Goal: Find specific page/section: Find specific page/section

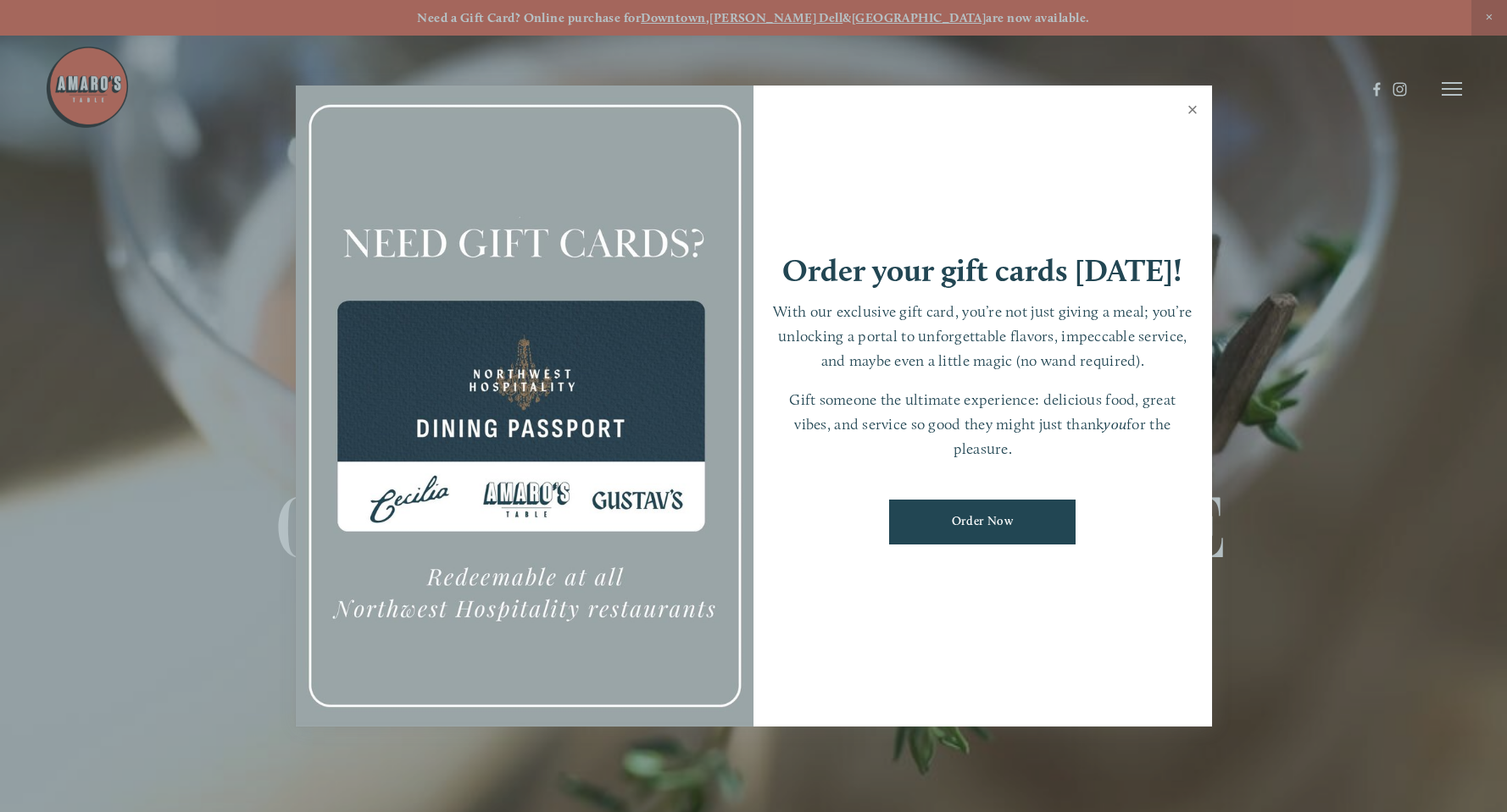
click at [1190, 110] on link "Close" at bounding box center [1193, 112] width 33 height 47
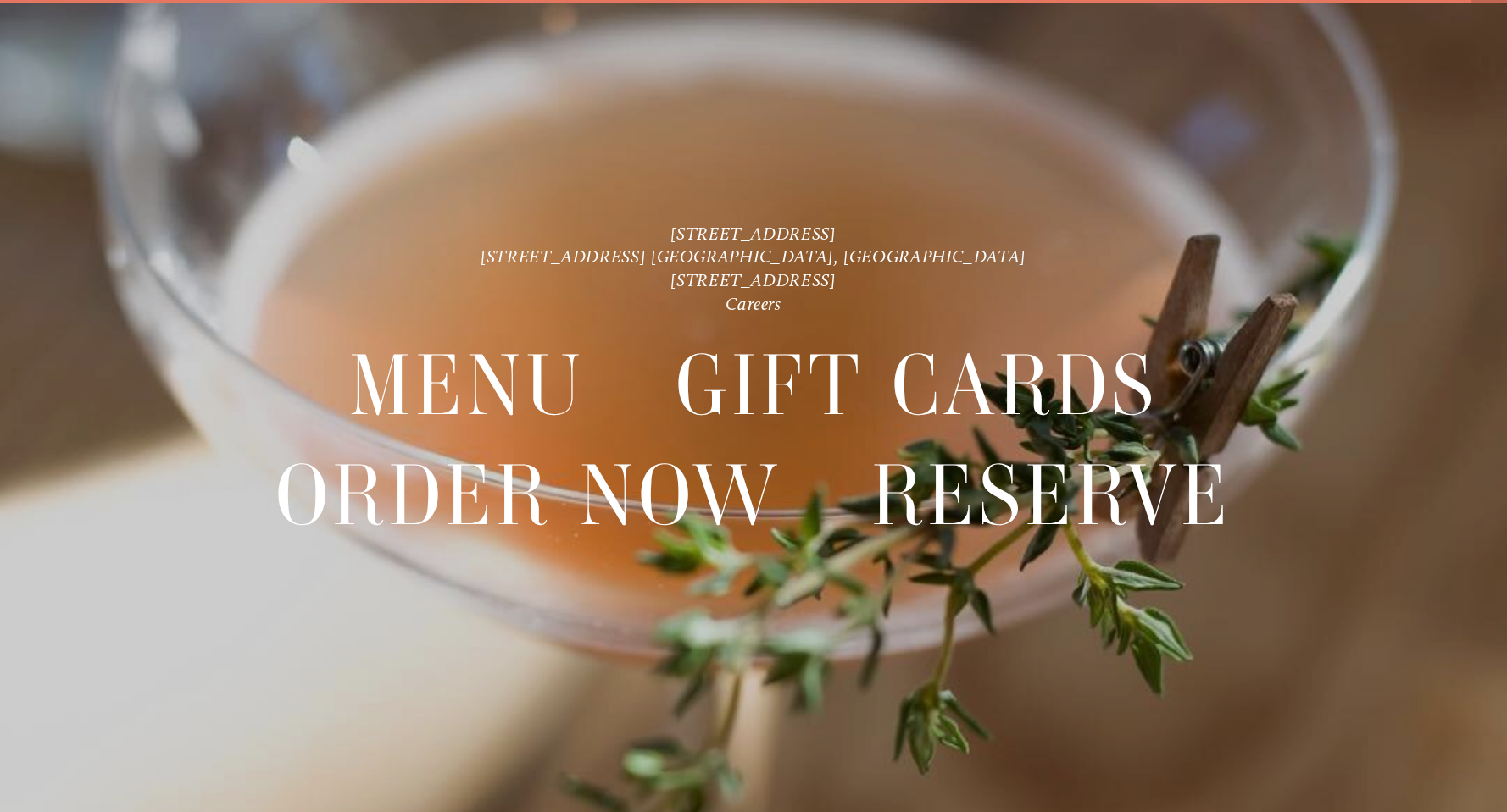
scroll to position [36, 0]
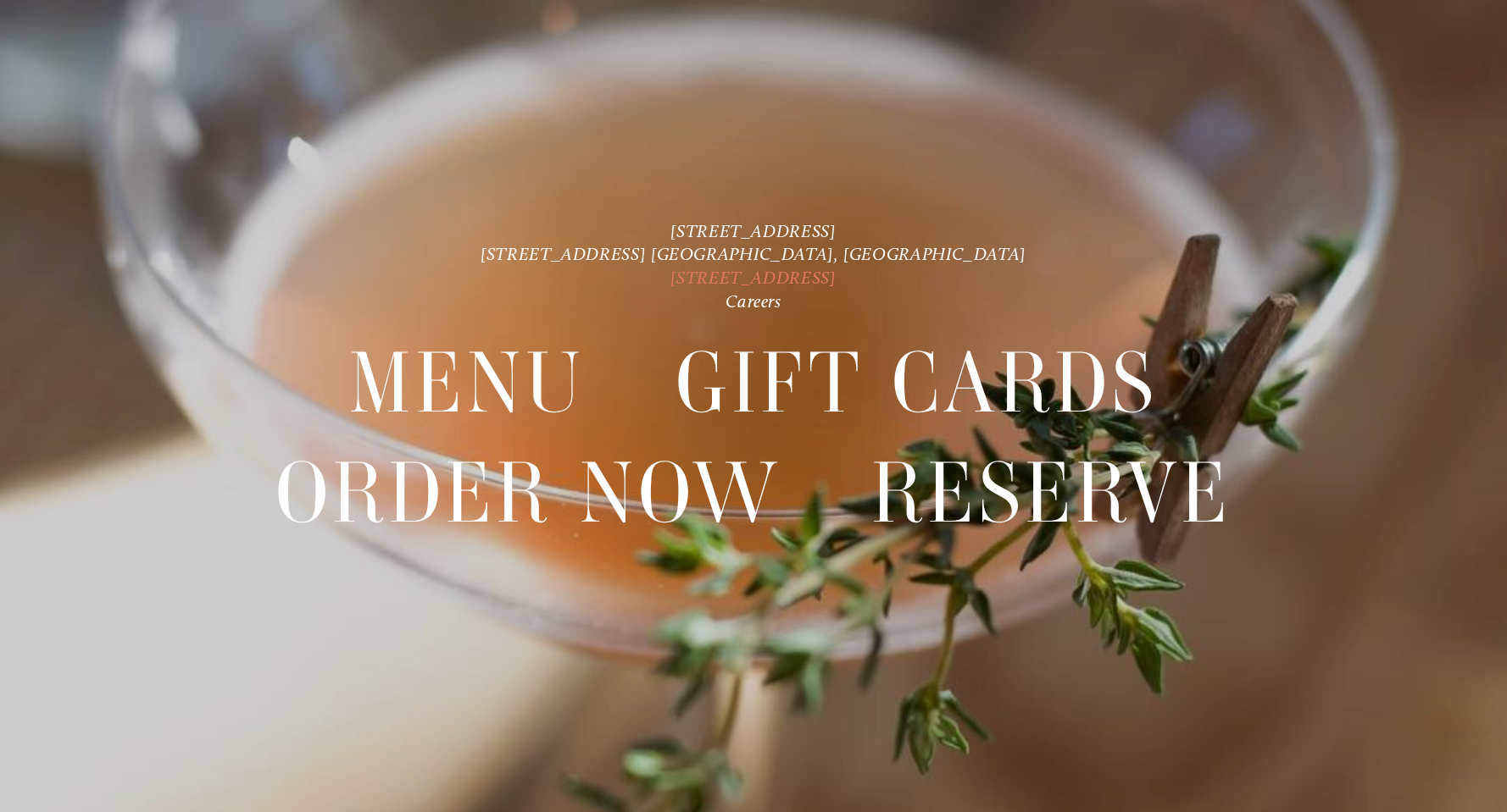
click at [789, 273] on link "[STREET_ADDRESS]" at bounding box center [752, 277] width 165 height 21
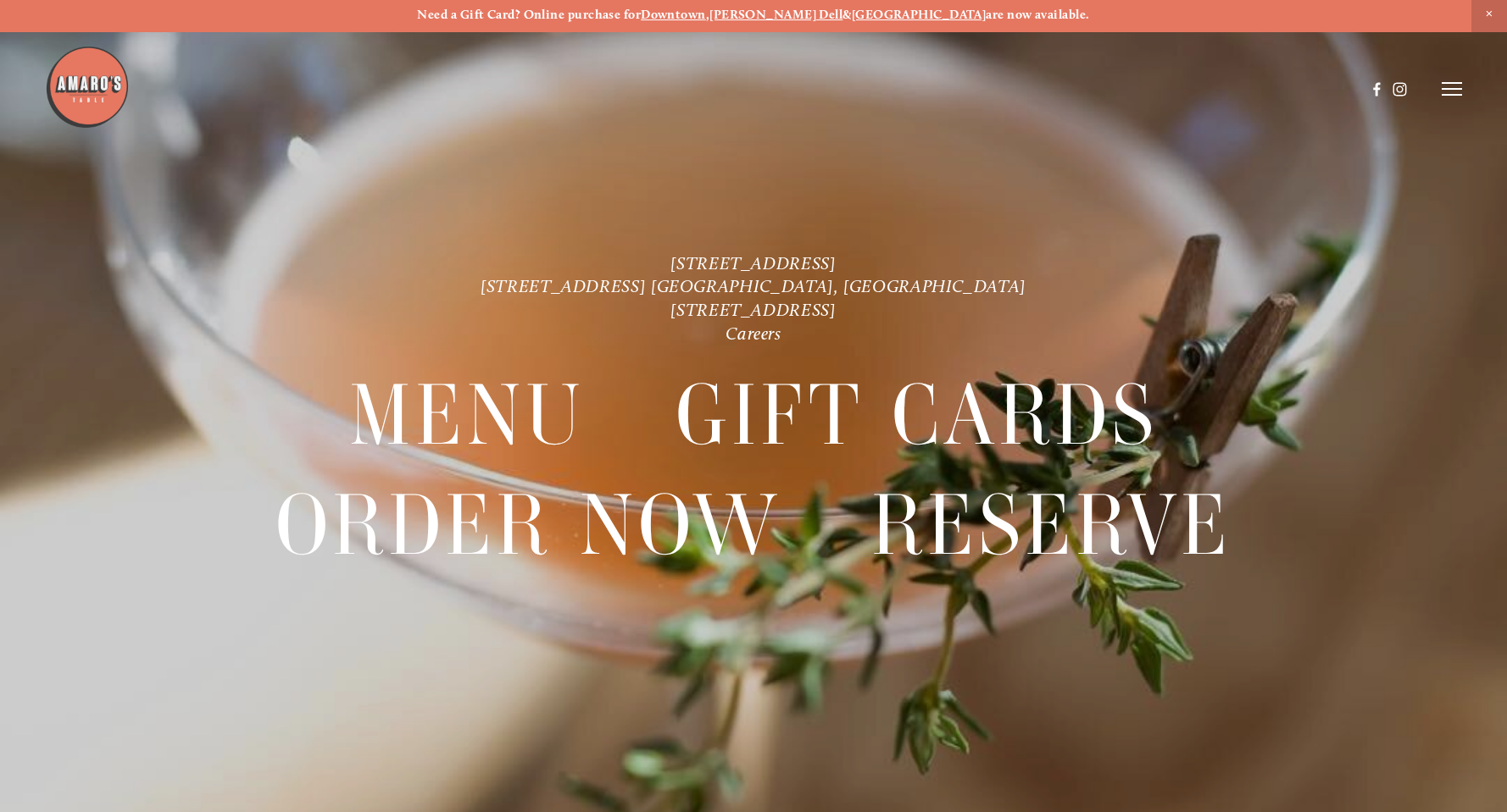
scroll to position [0, 0]
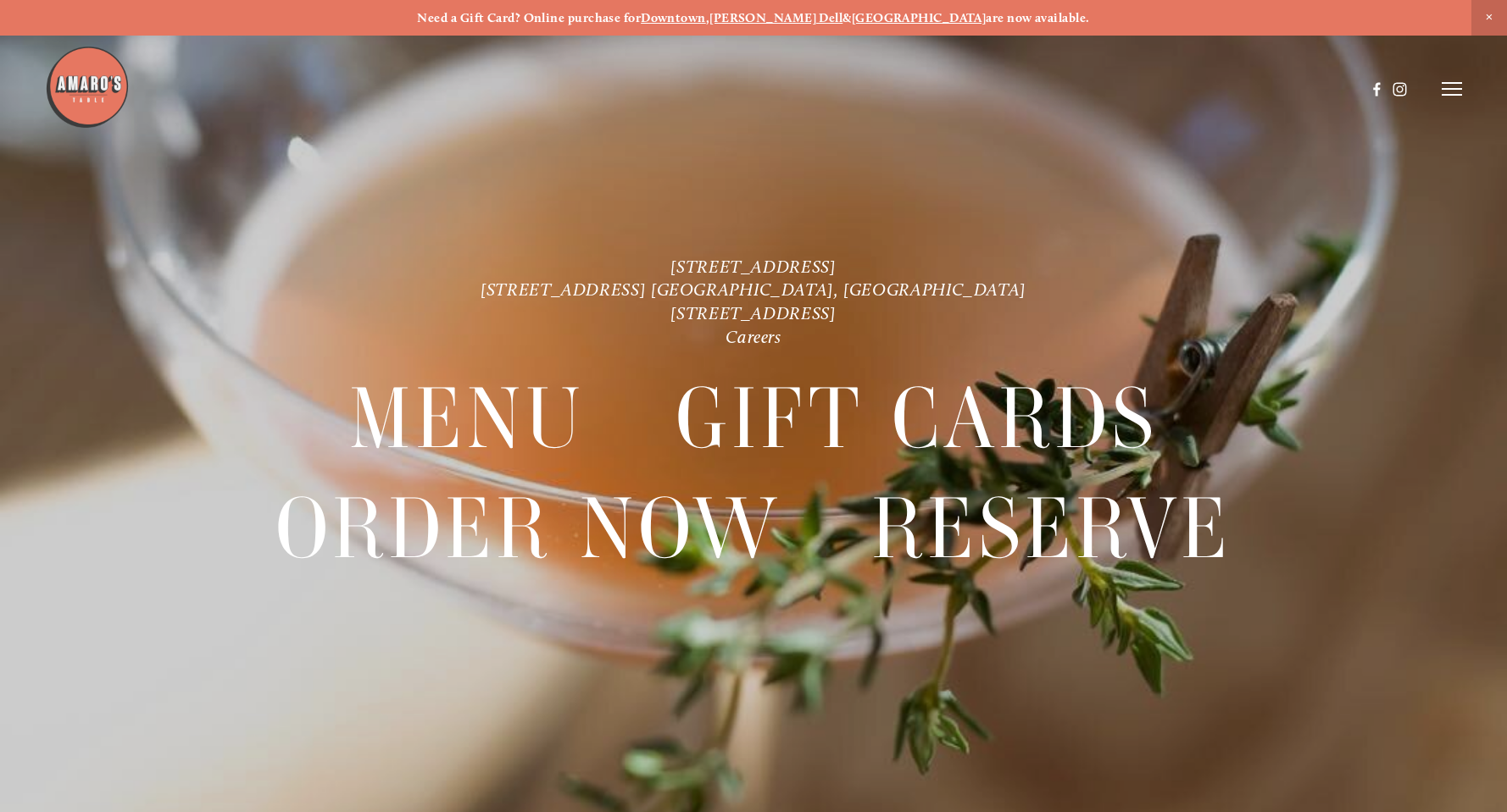
click at [1459, 91] on icon at bounding box center [1451, 88] width 20 height 15
click at [1116, 91] on span "Menu" at bounding box center [1115, 88] width 33 height 15
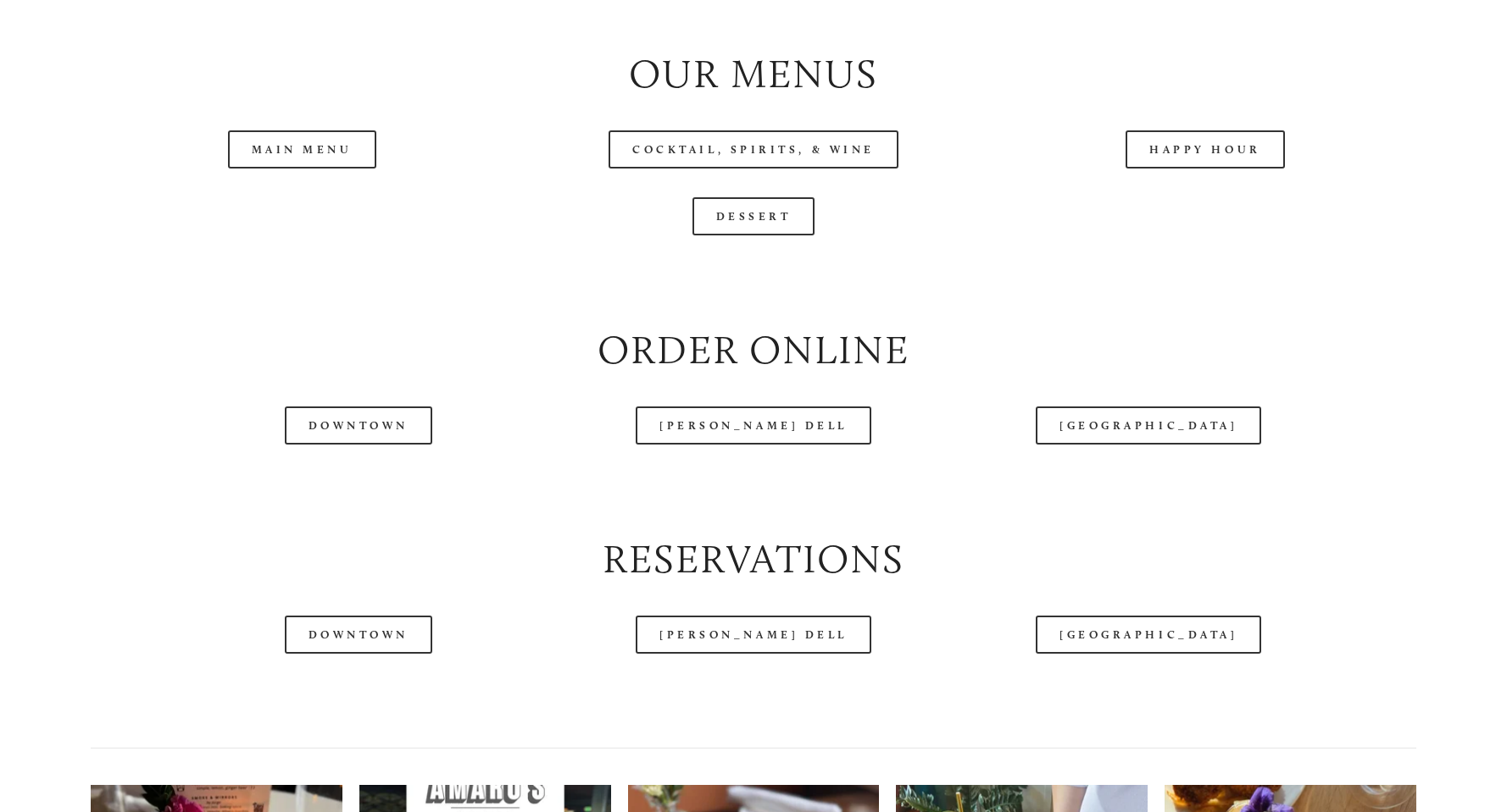
scroll to position [1909, 0]
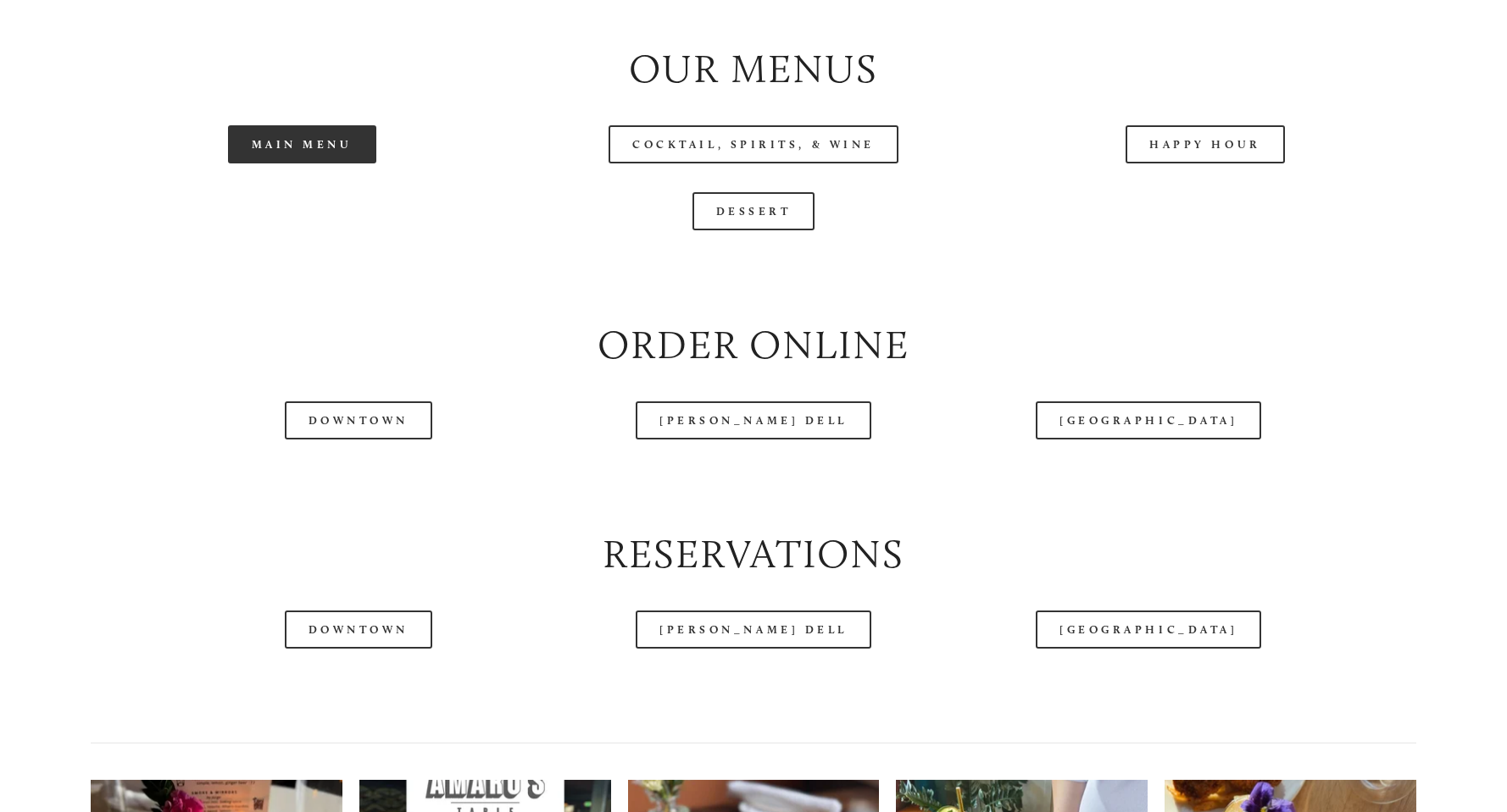
click at [272, 164] on link "Main Menu" at bounding box center [301, 145] width 148 height 38
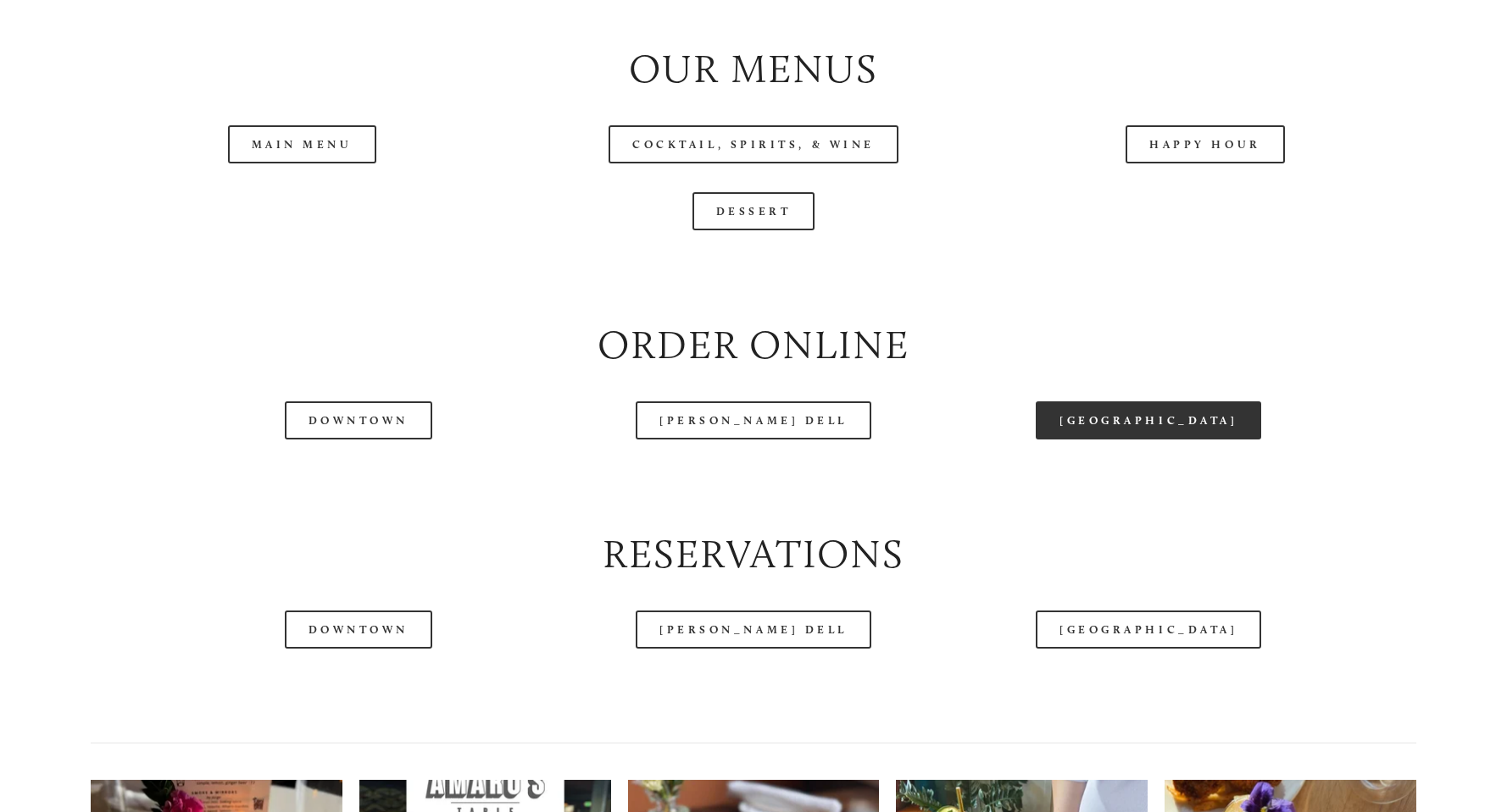
click at [1126, 440] on link "[GEOGRAPHIC_DATA]" at bounding box center [1148, 421] width 226 height 38
